Goal: Communication & Community: Answer question/provide support

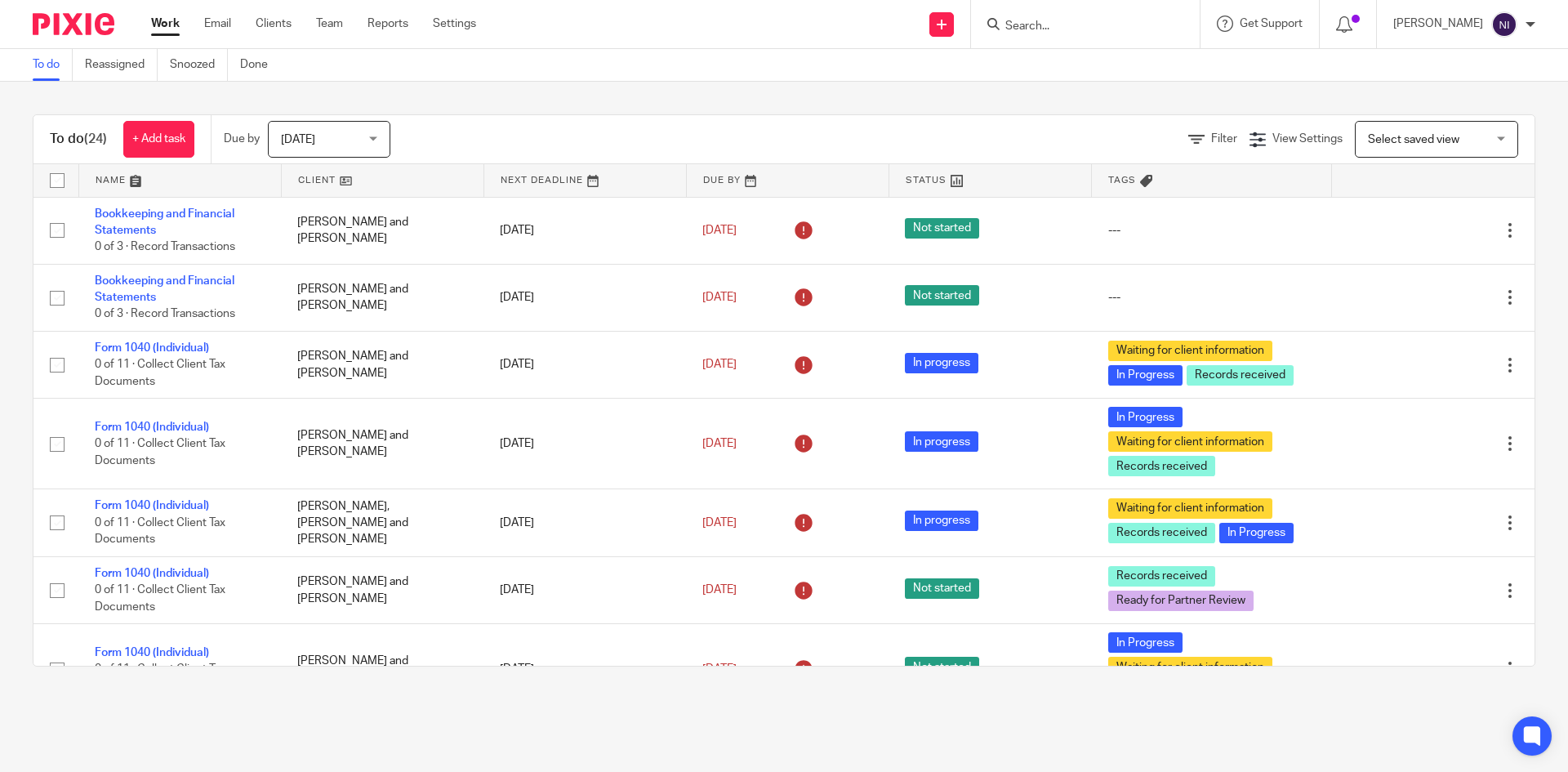
click at [1150, 23] on input "Search" at bounding box center [1078, 27] width 147 height 15
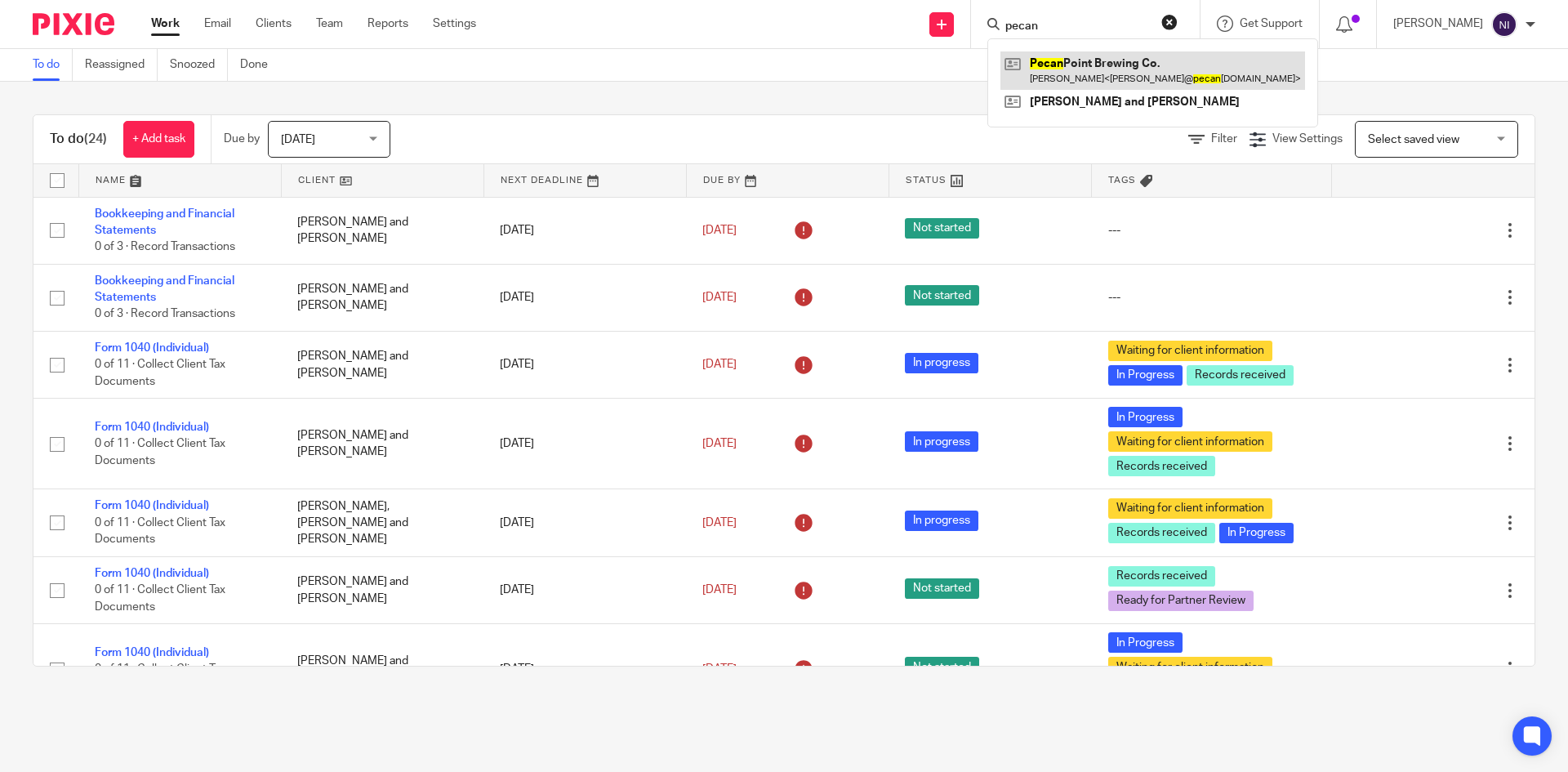
type input "pecan"
click at [1095, 75] on link at bounding box center [1153, 69] width 305 height 37
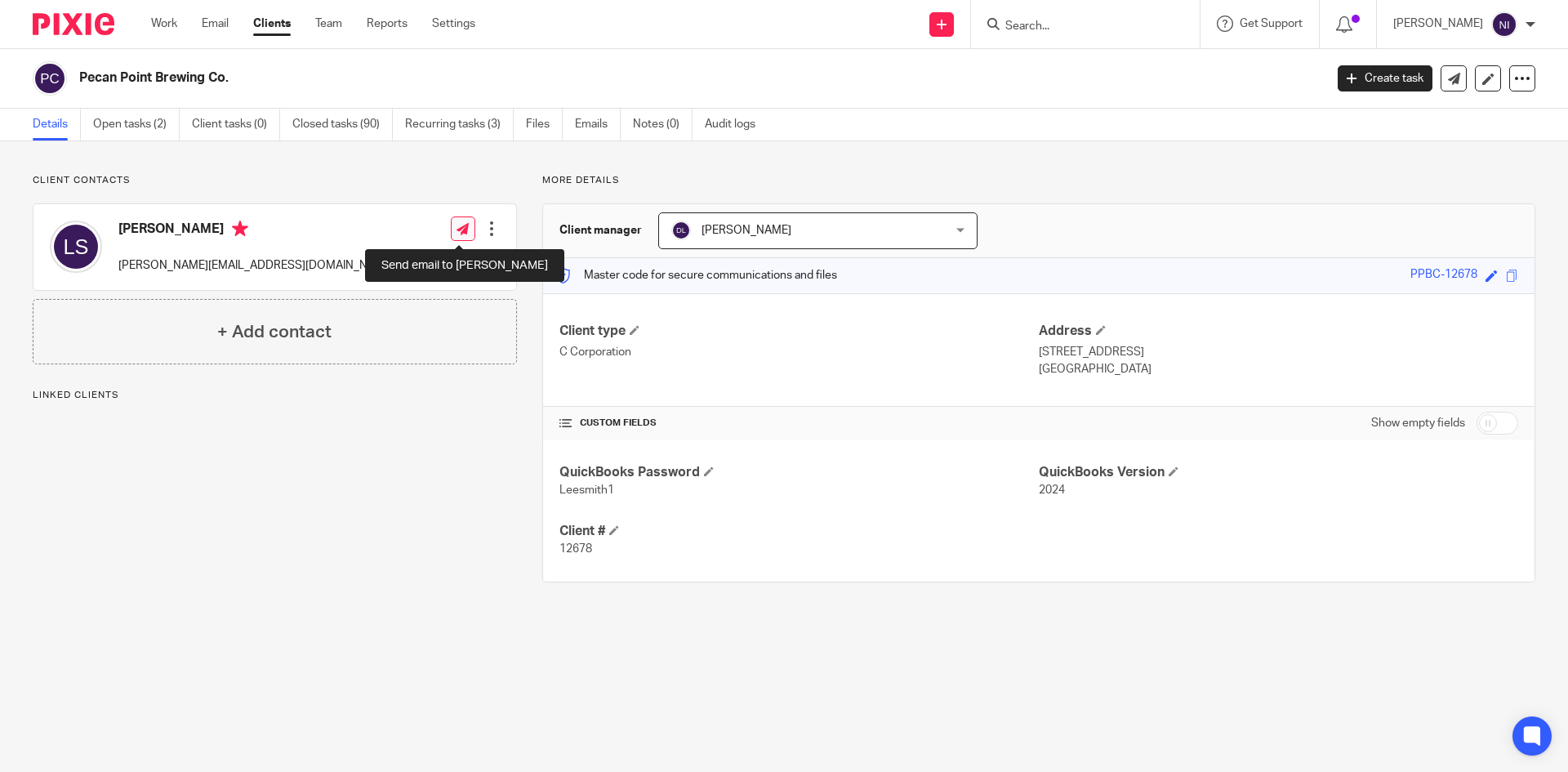
click at [461, 233] on icon at bounding box center [463, 229] width 12 height 12
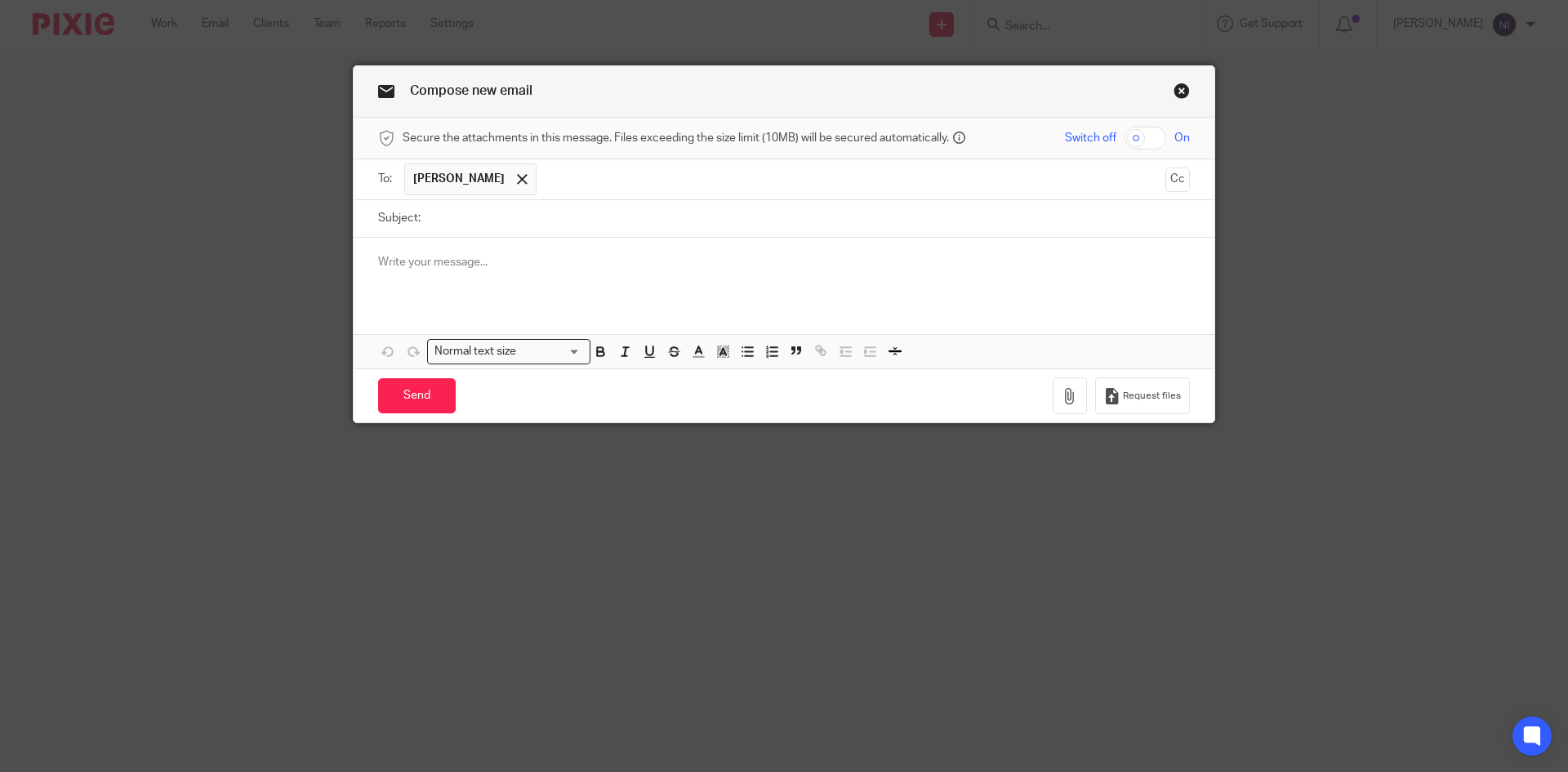
click at [1130, 138] on input "checkbox" at bounding box center [1145, 138] width 42 height 23
checkbox input "true"
click at [1054, 392] on button "button" at bounding box center [1070, 396] width 35 height 36
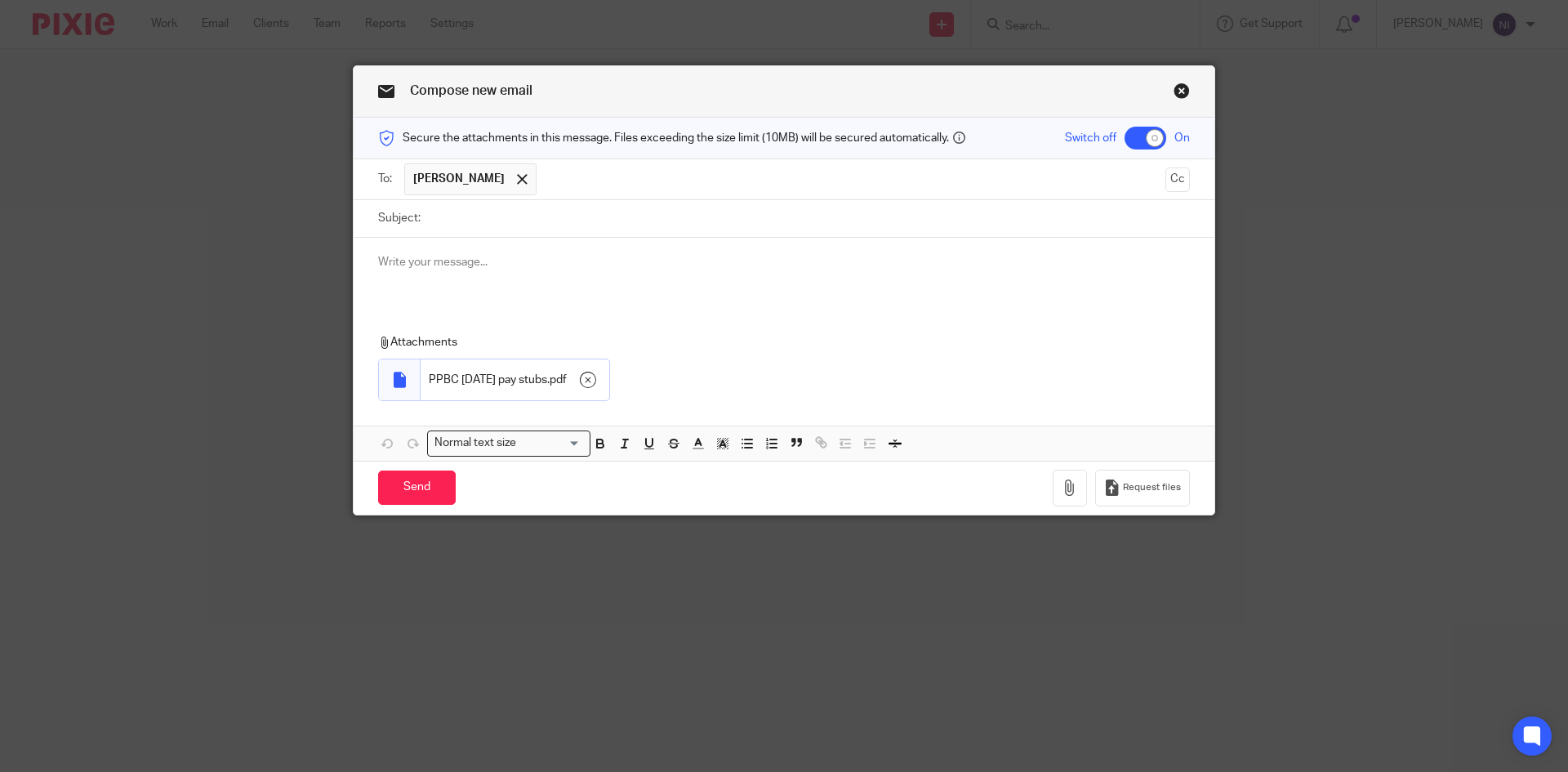
click at [443, 219] on input "Subject:" at bounding box center [809, 218] width 761 height 36
type input "P"
type input "September 19 2025 pay stubs"
click at [409, 499] on input "Send" at bounding box center [417, 488] width 78 height 36
